Goal: Task Accomplishment & Management: Manage account settings

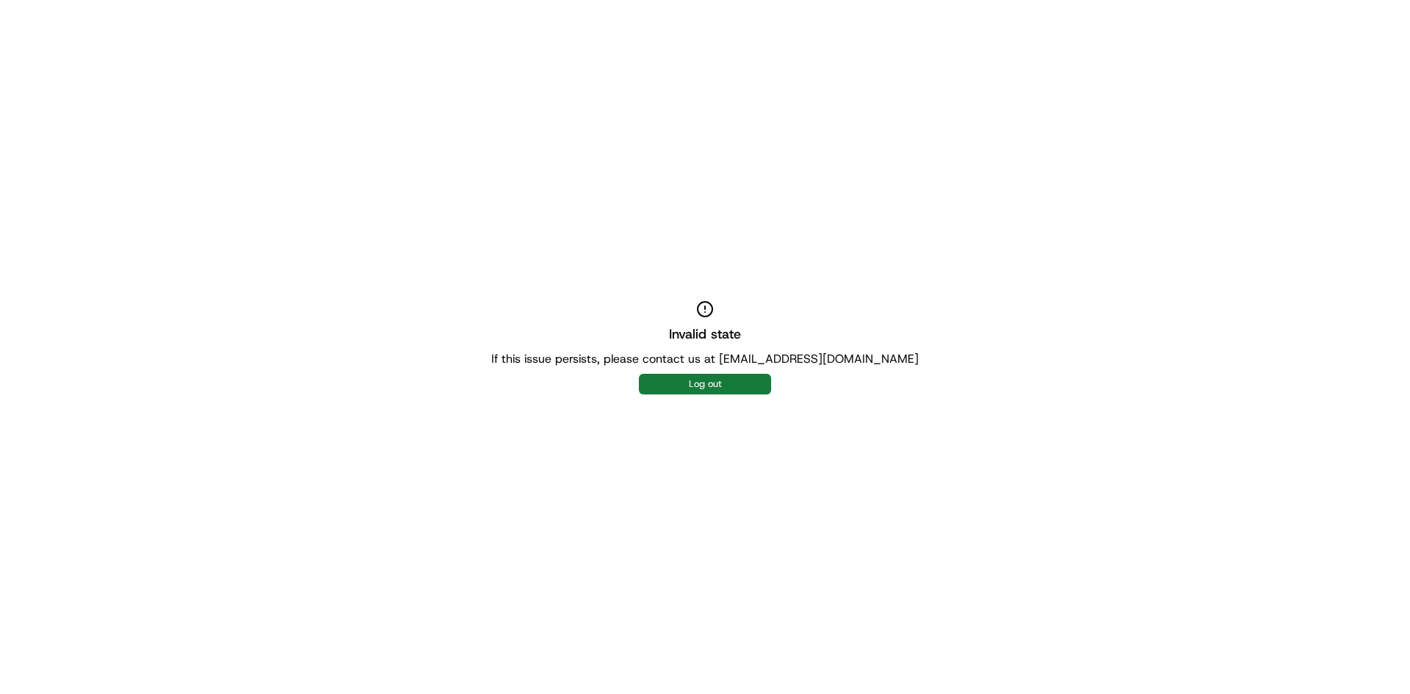
click at [710, 380] on button "Log out" at bounding box center [705, 384] width 132 height 21
